Goal: Check status: Check status

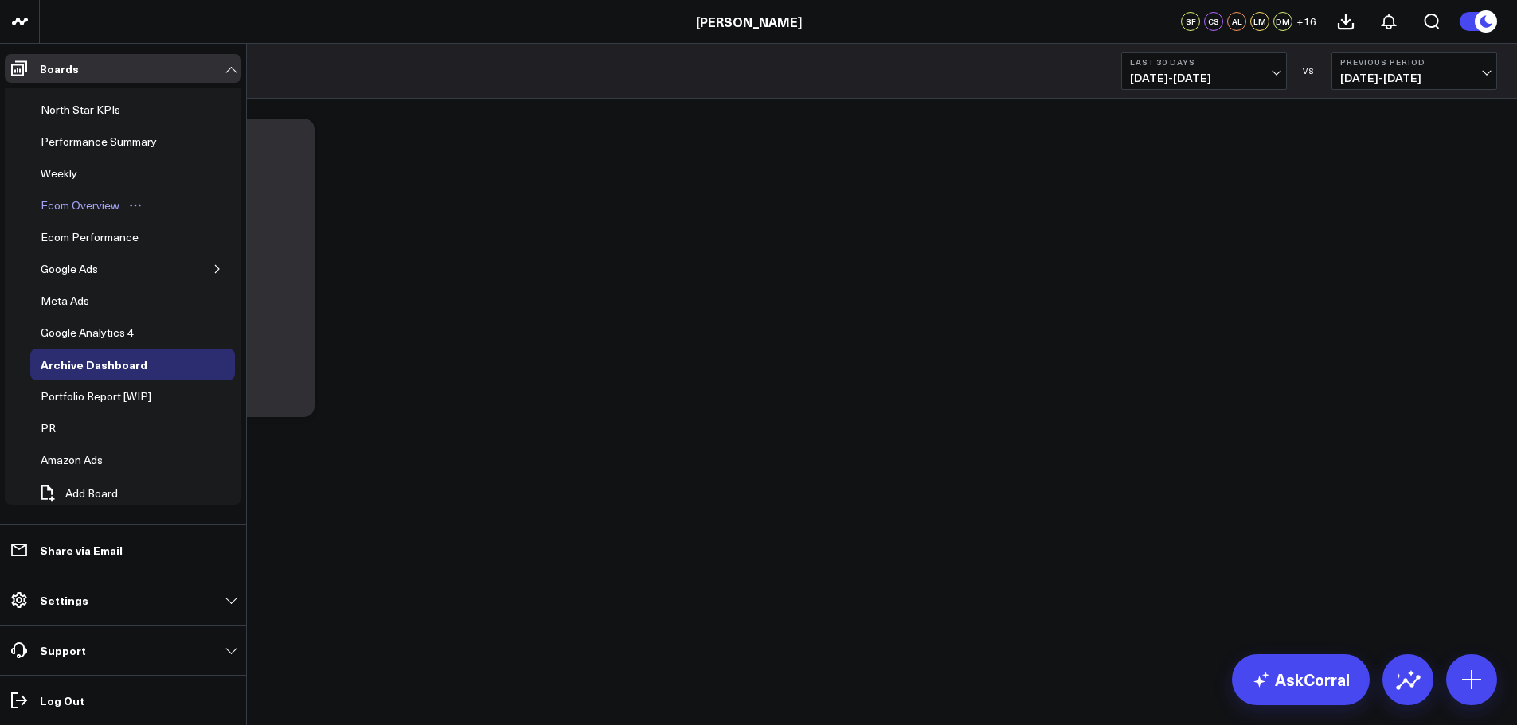
click at [81, 209] on div "Ecom Overview" at bounding box center [80, 205] width 87 height 19
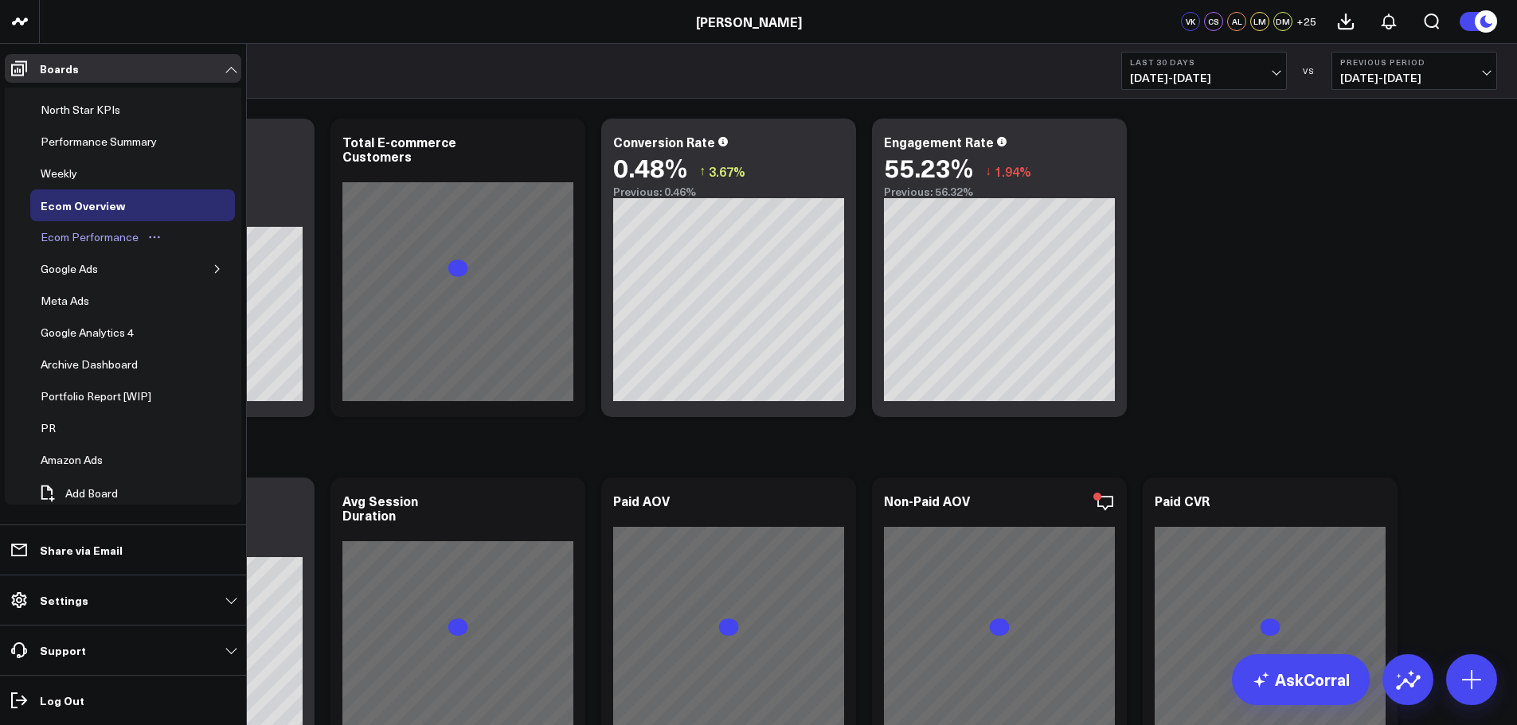
click at [94, 238] on div "Ecom Performance" at bounding box center [90, 237] width 106 height 19
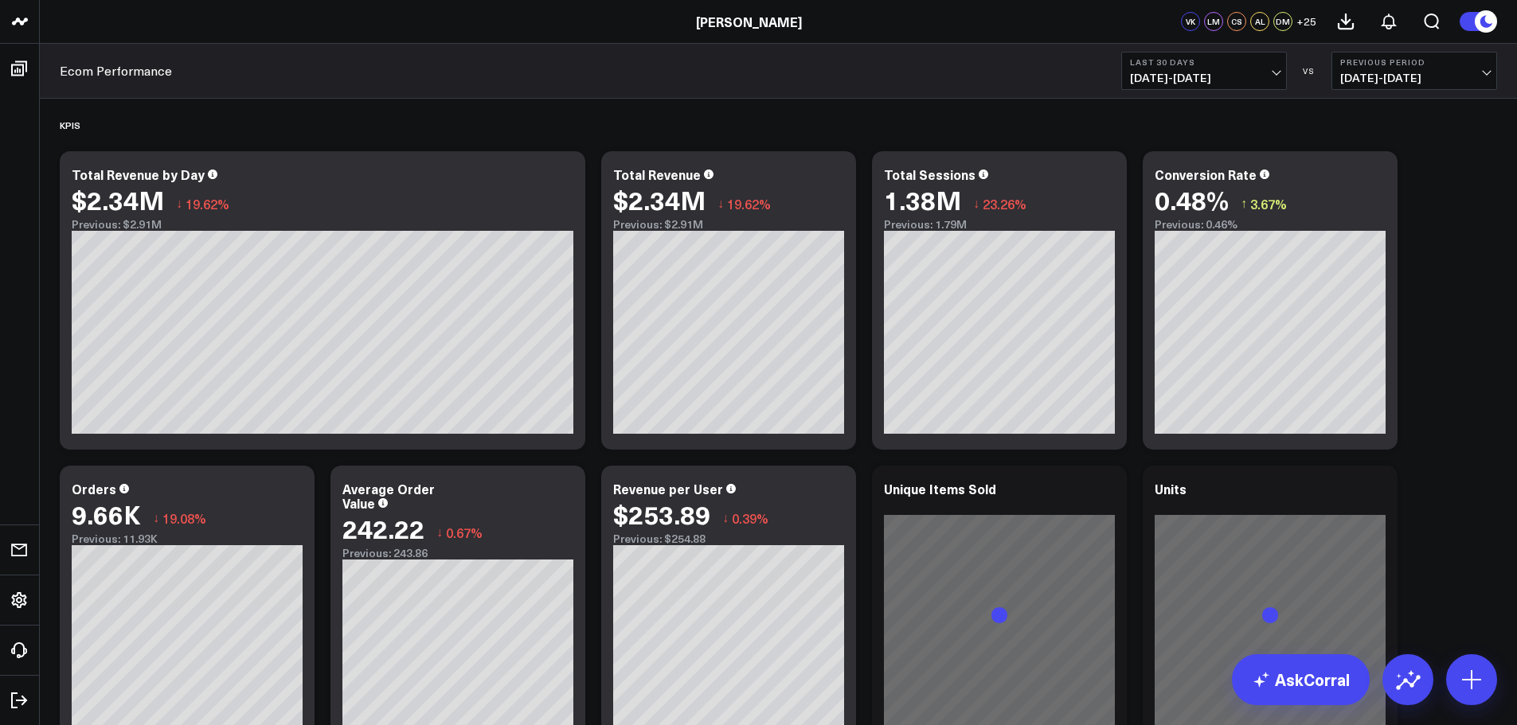
click at [1390, 76] on span "[DATE] - [DATE]" at bounding box center [1414, 78] width 148 height 13
click at [1390, 170] on link "YoY" at bounding box center [1414, 167] width 164 height 30
